Goal: Information Seeking & Learning: Find specific fact

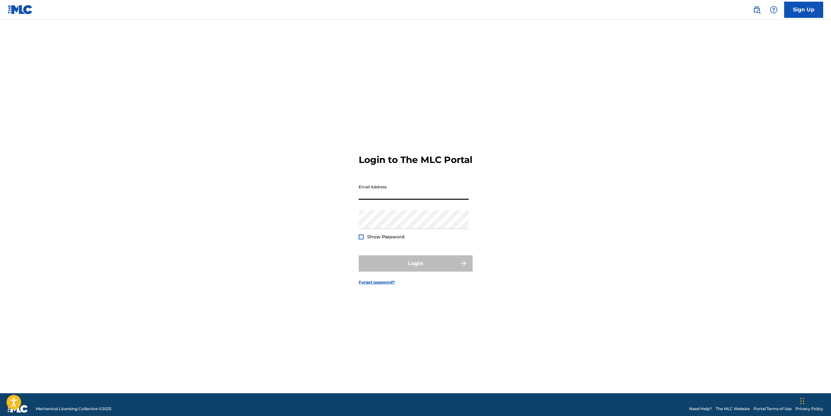
click at [389, 196] on input "Email Address" at bounding box center [414, 190] width 110 height 19
click at [307, 210] on div "Login to The MLC Portal Email Address Password Show Password Login Forgot passw…" at bounding box center [416, 215] width 456 height 358
click at [385, 200] on input "Email Address" at bounding box center [414, 190] width 110 height 19
type input "[EMAIL_ADDRESS][DOMAIN_NAME]"
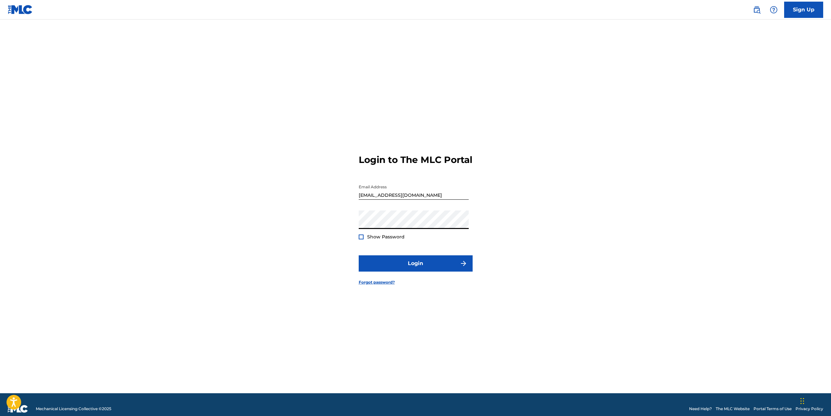
click at [362, 240] on div at bounding box center [361, 237] width 5 height 5
click at [408, 266] on button "Login" at bounding box center [416, 263] width 114 height 16
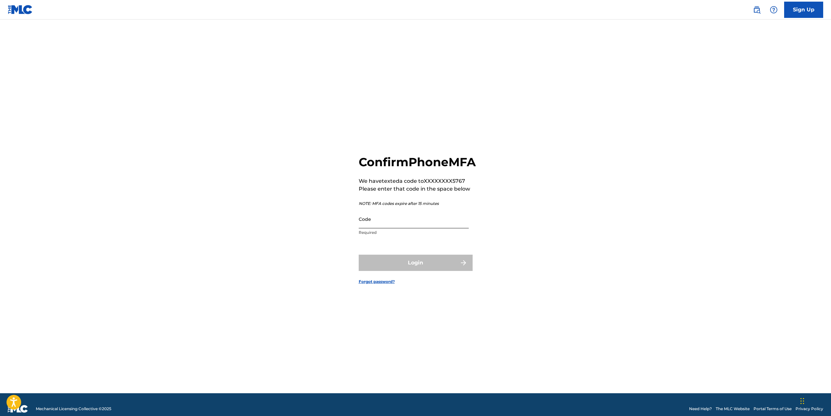
click at [400, 228] on input "Code" at bounding box center [414, 219] width 110 height 19
type input "251093"
click at [359, 255] on button "Login" at bounding box center [416, 263] width 114 height 16
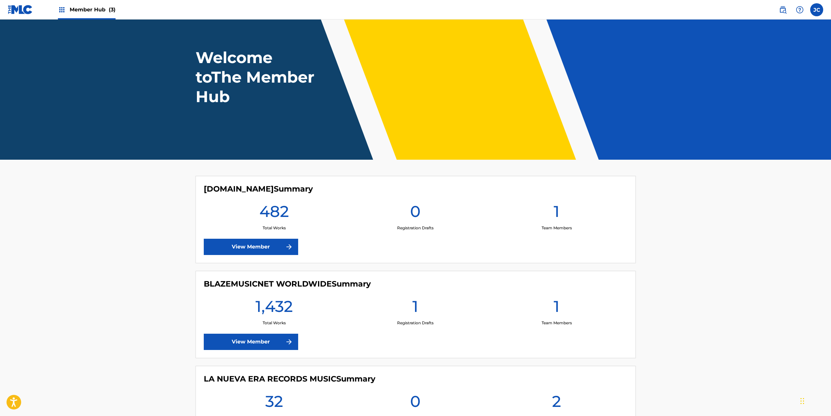
scroll to position [95, 0]
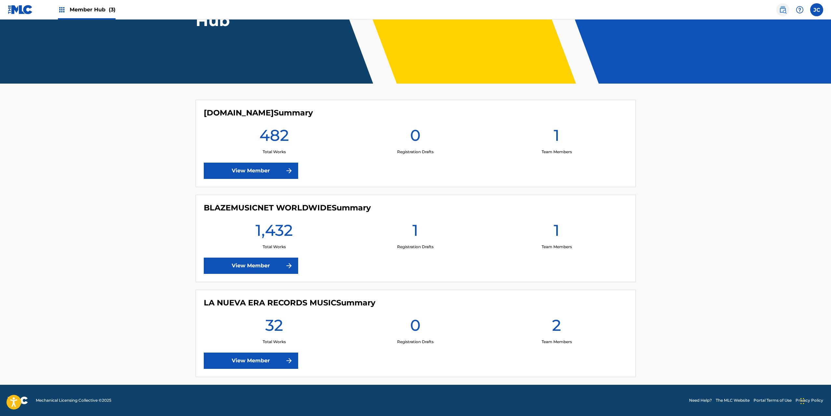
click at [780, 9] on img at bounding box center [783, 10] width 8 height 8
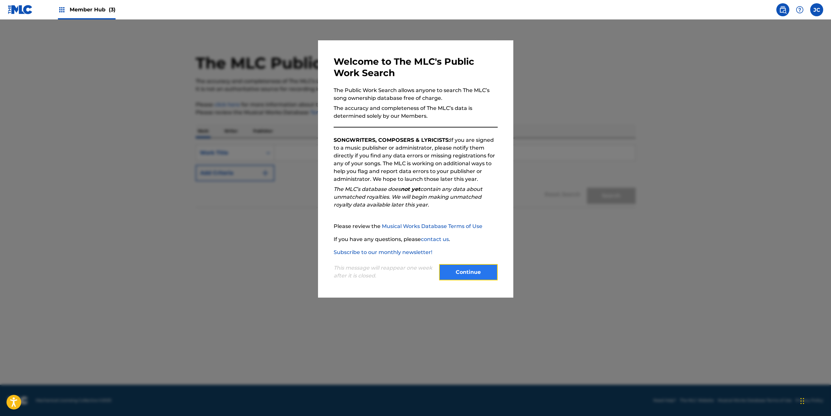
click at [481, 271] on button "Continue" at bounding box center [468, 272] width 59 height 16
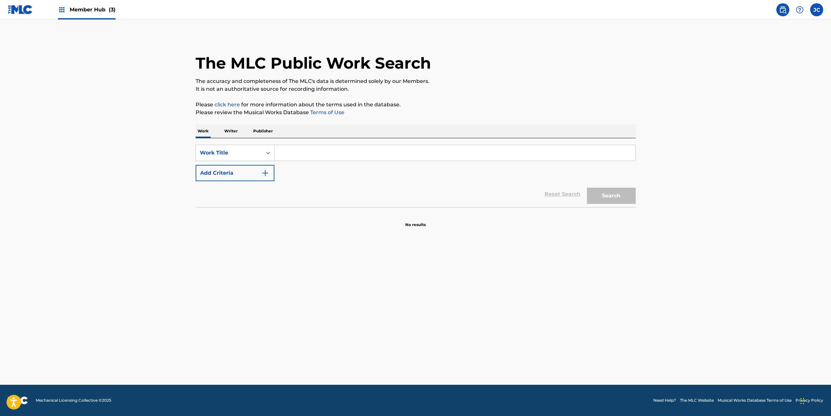
click at [282, 150] on input "Search Form" at bounding box center [454, 153] width 361 height 16
click at [235, 131] on p "Writer" at bounding box center [230, 131] width 17 height 14
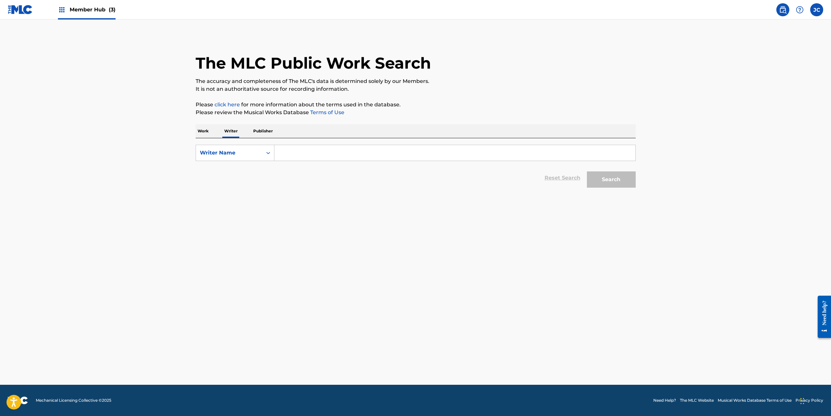
click at [313, 156] on input "Search Form" at bounding box center [454, 153] width 361 height 16
paste input "Chokito RD - Que La Azote"
click at [315, 157] on input "Chokito RD - Que La Azote" at bounding box center [454, 153] width 361 height 16
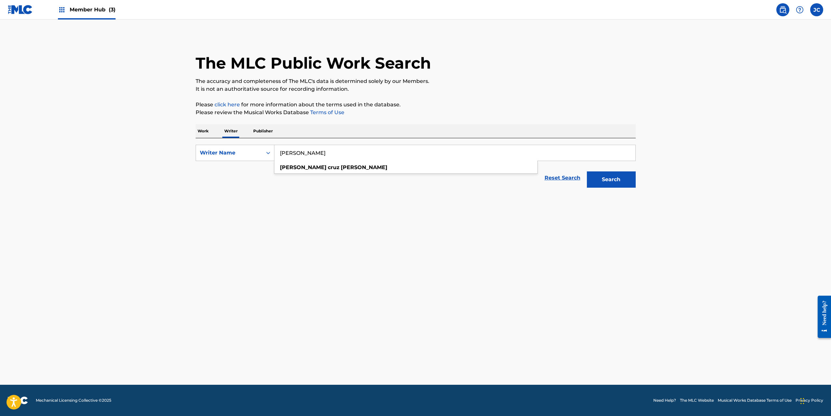
type input "[PERSON_NAME]"
click at [587, 171] on button "Search" at bounding box center [611, 179] width 49 height 16
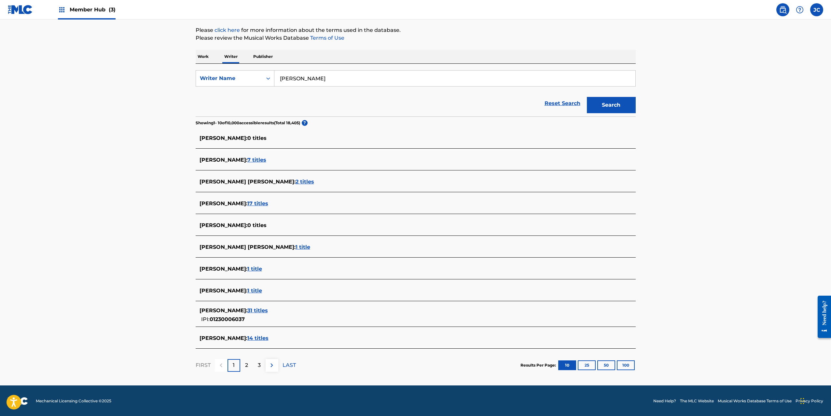
scroll to position [75, 0]
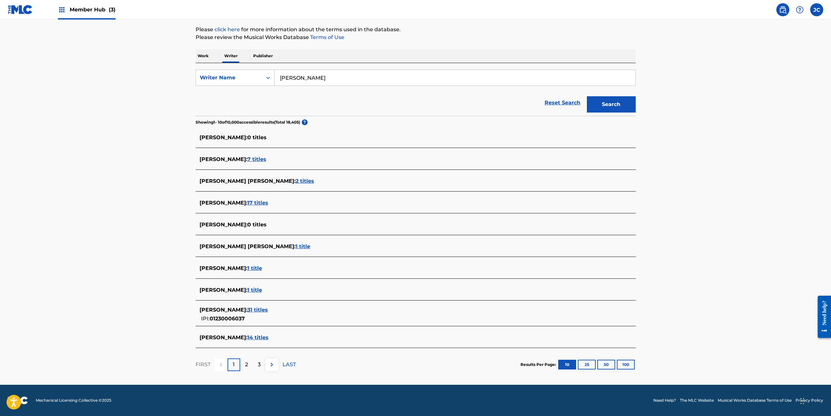
click at [268, 308] on span "31 titles" at bounding box center [257, 310] width 21 height 6
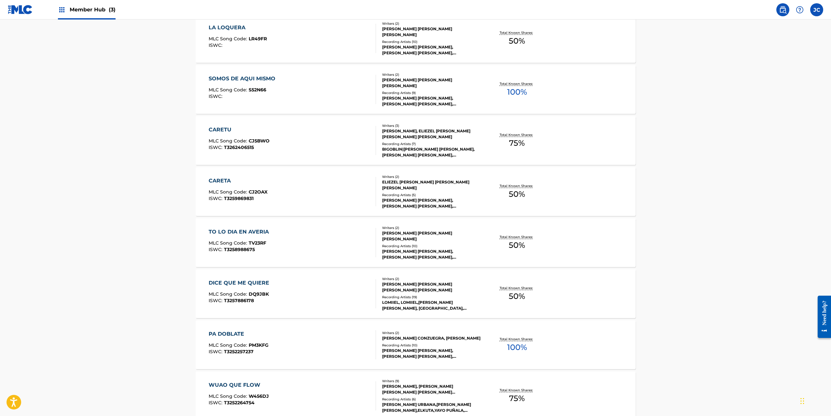
scroll to position [283, 0]
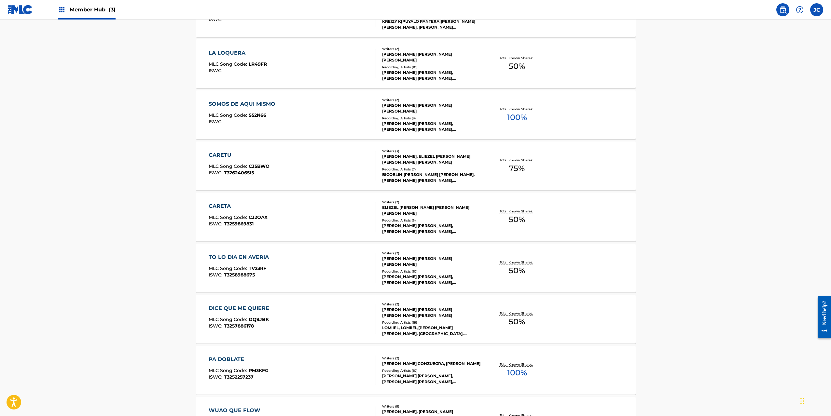
scroll to position [95, 0]
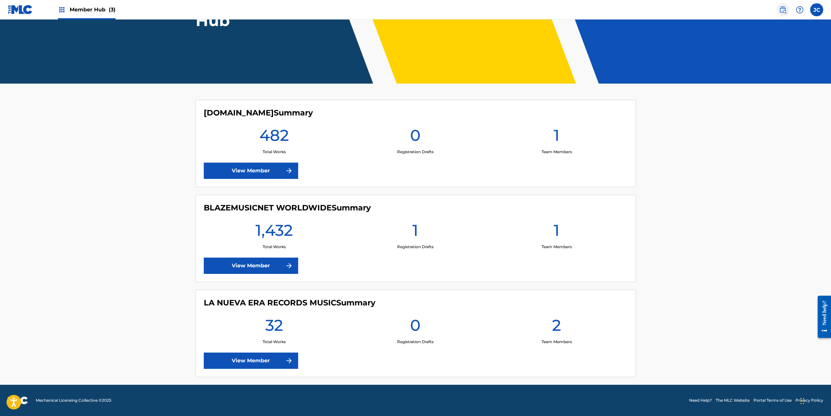
click at [788, 8] on link at bounding box center [782, 9] width 13 height 13
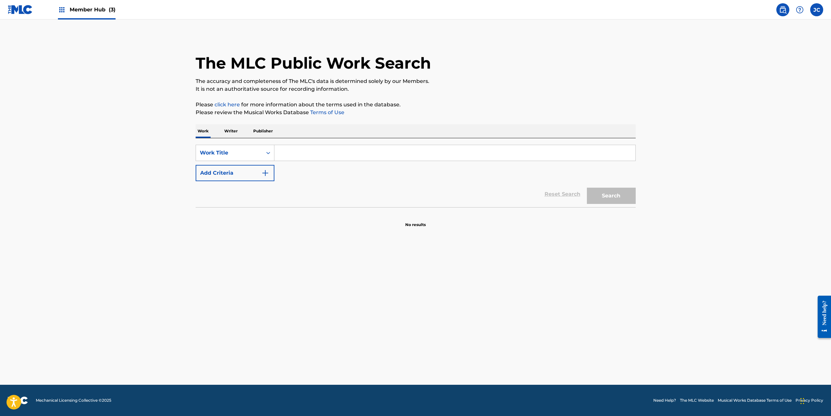
click at [292, 153] on input "Search Form" at bounding box center [454, 153] width 361 height 16
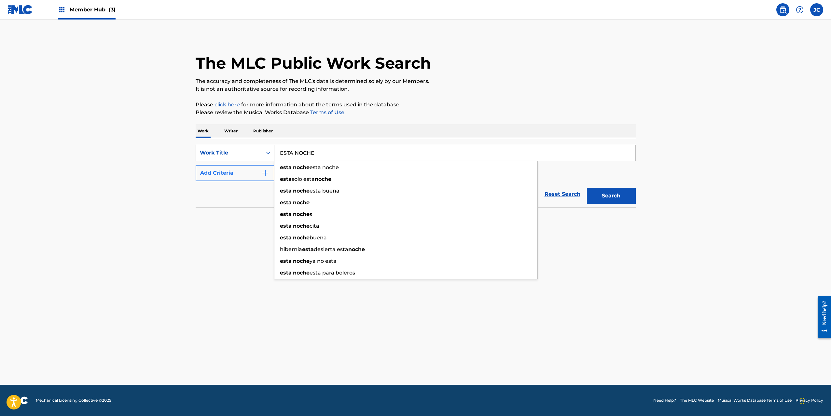
type input "ESTA NOCHE"
click at [251, 175] on button "Add Criteria" at bounding box center [235, 173] width 79 height 16
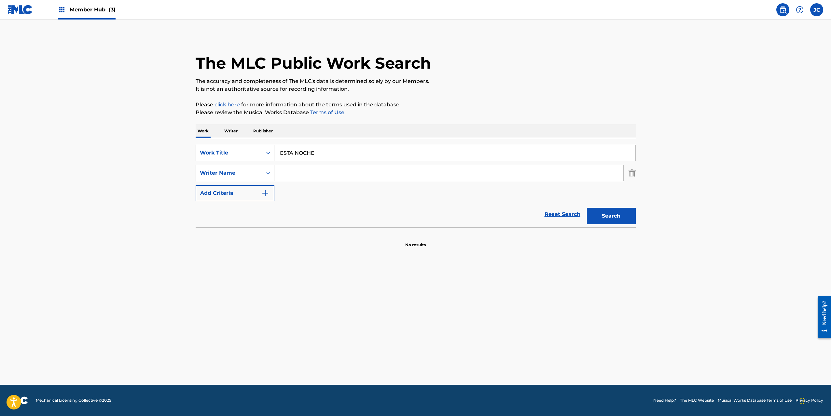
click at [308, 179] on input "Search Form" at bounding box center [448, 173] width 349 height 16
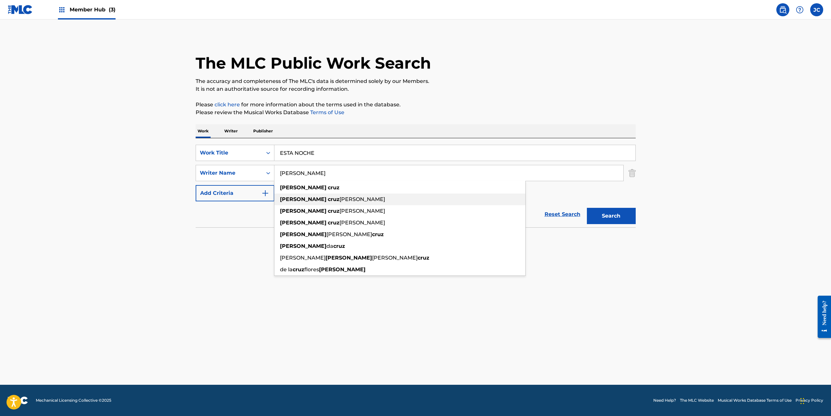
click at [339, 199] on span "[PERSON_NAME]" at bounding box center [362, 199] width 46 height 6
type input "[PERSON_NAME]"
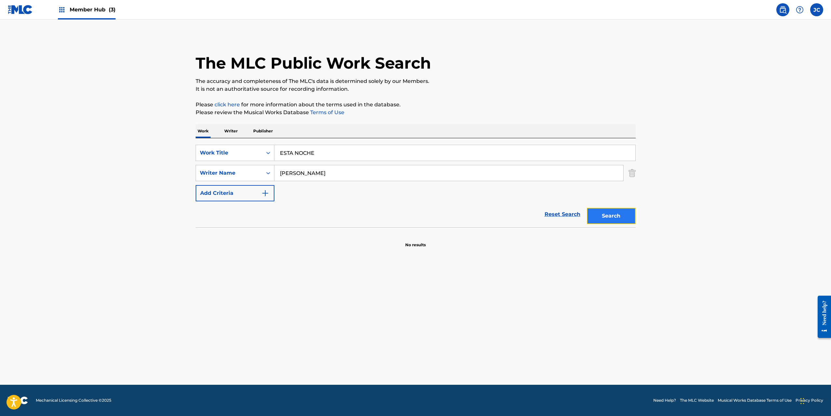
click at [611, 215] on button "Search" at bounding box center [611, 216] width 49 height 16
